Goal: Task Accomplishment & Management: Manage account settings

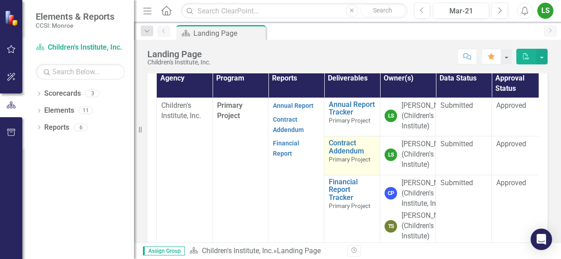
scroll to position [278, 0]
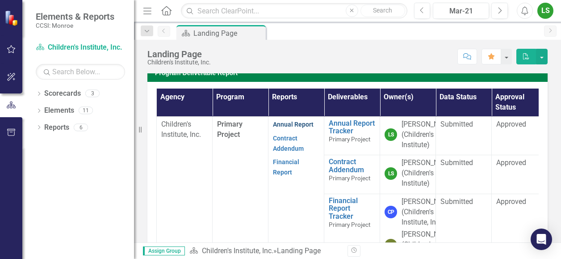
click at [291, 128] on link "Annual Report" at bounding box center [293, 124] width 41 height 7
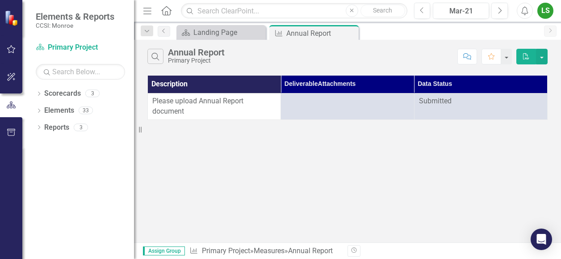
click at [193, 105] on div "Please upload Annual Report document" at bounding box center [214, 106] width 124 height 21
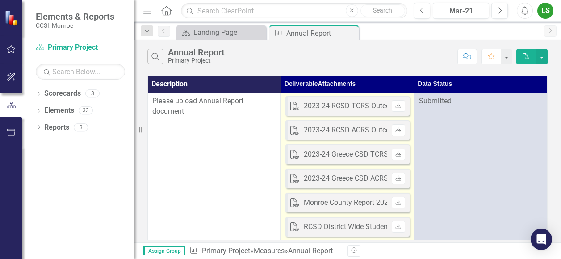
click at [332, 101] on div "2023-24 RCSD TCRS Outcomes District Wide.pdf" at bounding box center [381, 106] width 154 height 10
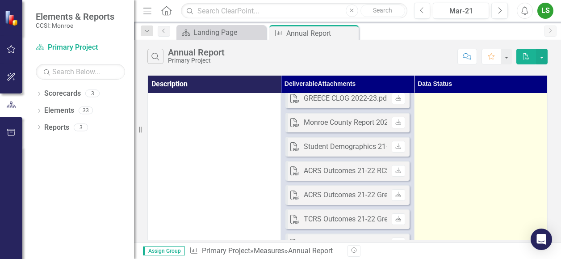
scroll to position [357, 0]
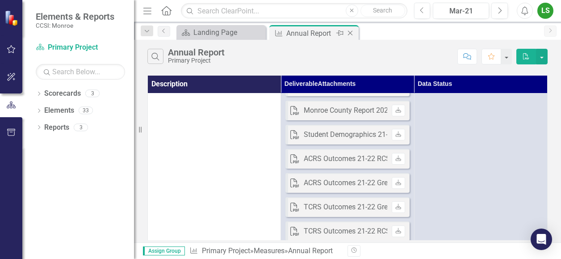
click at [304, 31] on div "Annual Report" at bounding box center [310, 33] width 48 height 11
click at [313, 34] on div "Annual Report" at bounding box center [310, 33] width 48 height 11
click at [54, 46] on link "Scorecard Primary Project" at bounding box center [80, 47] width 89 height 10
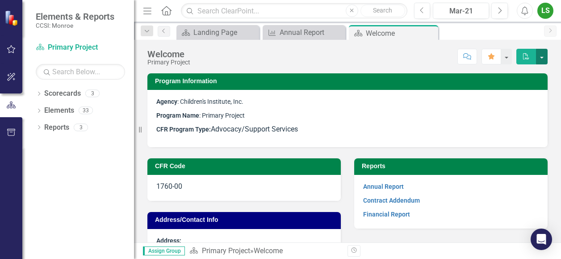
click at [388, 56] on button "button" at bounding box center [542, 57] width 12 height 16
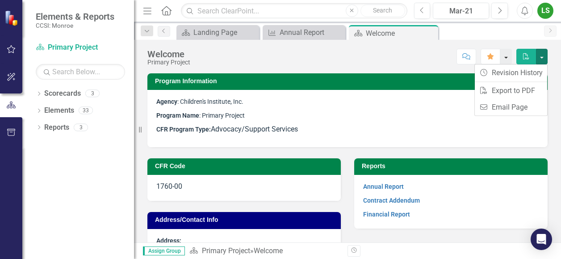
click at [388, 59] on button "button" at bounding box center [506, 57] width 12 height 16
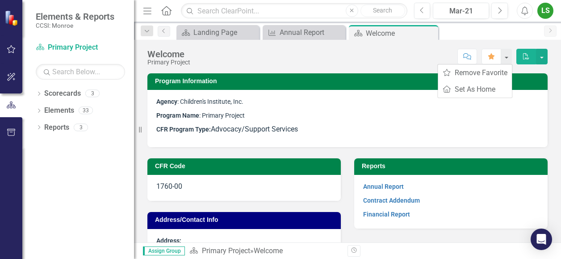
click at [388, 59] on div "Score: N/A Mar-21 Completed Comment Favorite PDF" at bounding box center [371, 56] width 353 height 15
click at [388, 10] on icon "Next" at bounding box center [499, 11] width 5 height 8
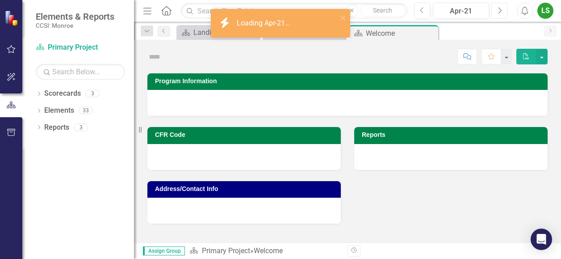
click at [388, 10] on icon "Next" at bounding box center [499, 11] width 5 height 8
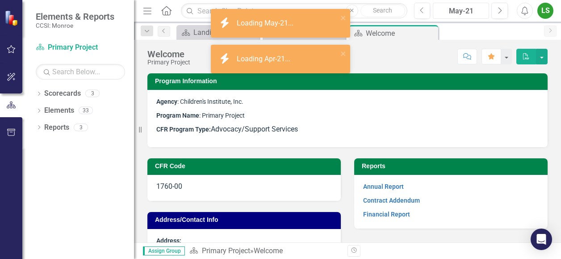
click at [388, 12] on div "May-21" at bounding box center [461, 11] width 50 height 11
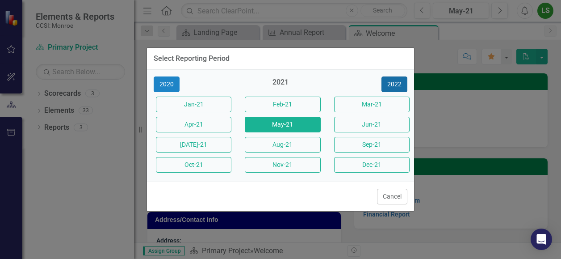
click at [388, 85] on button "2022" at bounding box center [394, 84] width 26 height 16
click at [388, 83] on button "2023" at bounding box center [394, 84] width 26 height 16
click at [388, 83] on button "2024" at bounding box center [394, 84] width 26 height 16
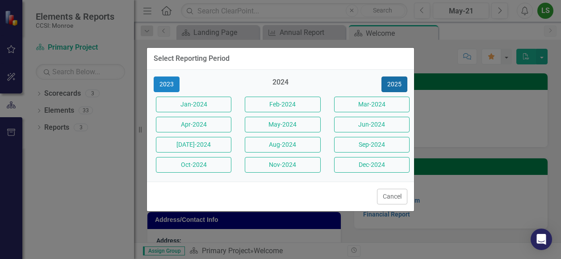
click at [387, 86] on button "2025" at bounding box center [394, 84] width 26 height 16
click at [173, 84] on button "2024" at bounding box center [167, 84] width 26 height 16
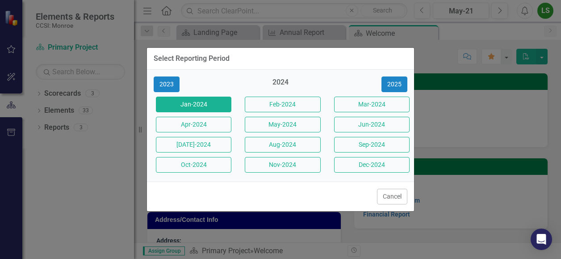
click at [201, 108] on button "Jan-2024" at bounding box center [193, 104] width 75 height 16
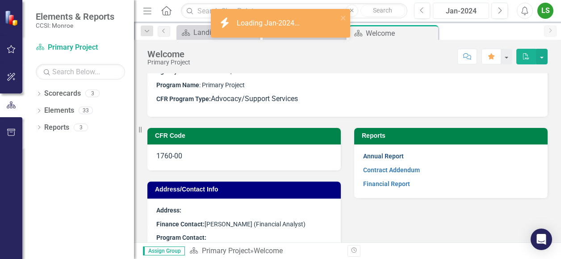
scroll to position [45, 0]
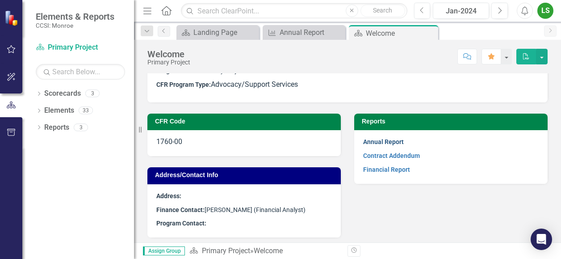
click at [381, 141] on link "Annual Report" at bounding box center [383, 141] width 41 height 7
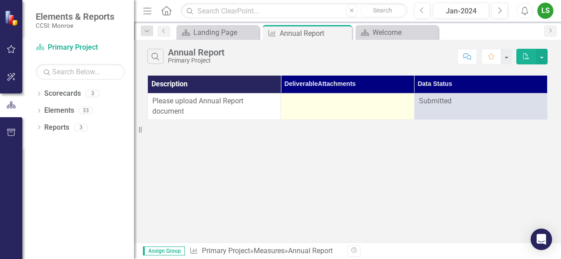
click at [325, 105] on div at bounding box center [347, 101] width 124 height 11
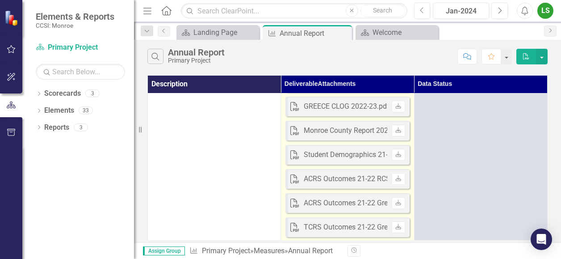
scroll to position [419, 0]
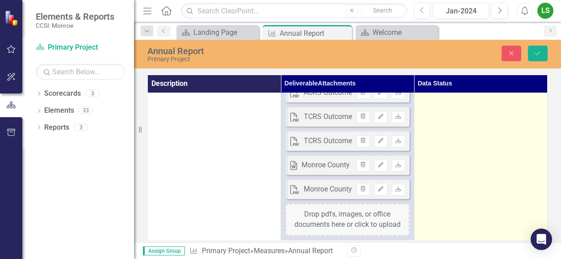
scroll to position [470, 0]
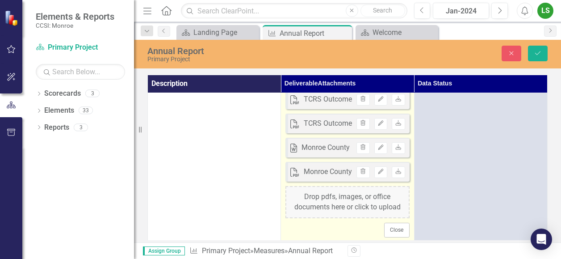
click at [334, 199] on div "Drop pdfs, images, or office documents here or click to upload" at bounding box center [347, 202] width 124 height 32
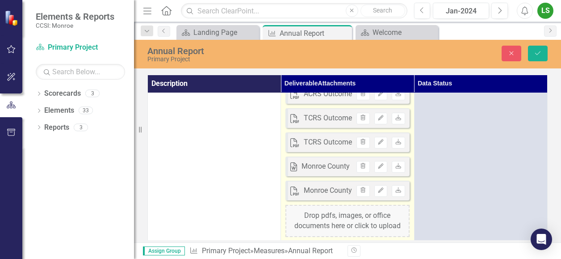
click at [347, 220] on div "Drop pdfs, images, or office documents here or click to upload" at bounding box center [347, 221] width 124 height 32
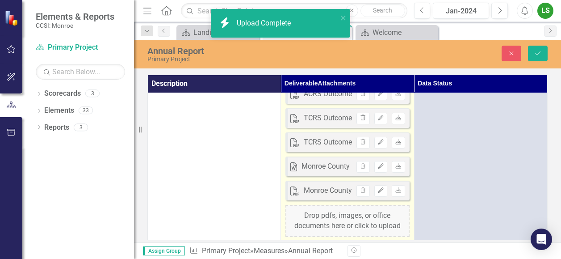
click at [354, 218] on div "Drop pdfs, images, or office documents here or click to upload" at bounding box center [347, 221] width 124 height 32
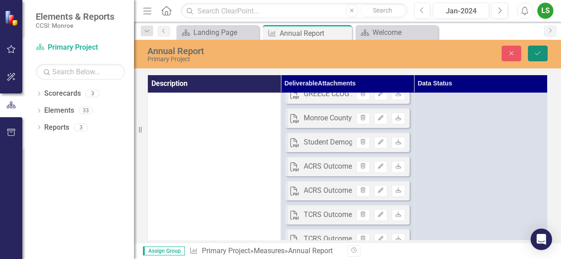
click at [388, 56] on icon "Save" at bounding box center [538, 53] width 8 height 6
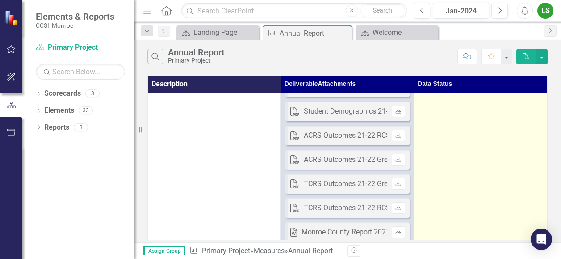
scroll to position [533, 0]
